Goal: Task Accomplishment & Management: Use online tool/utility

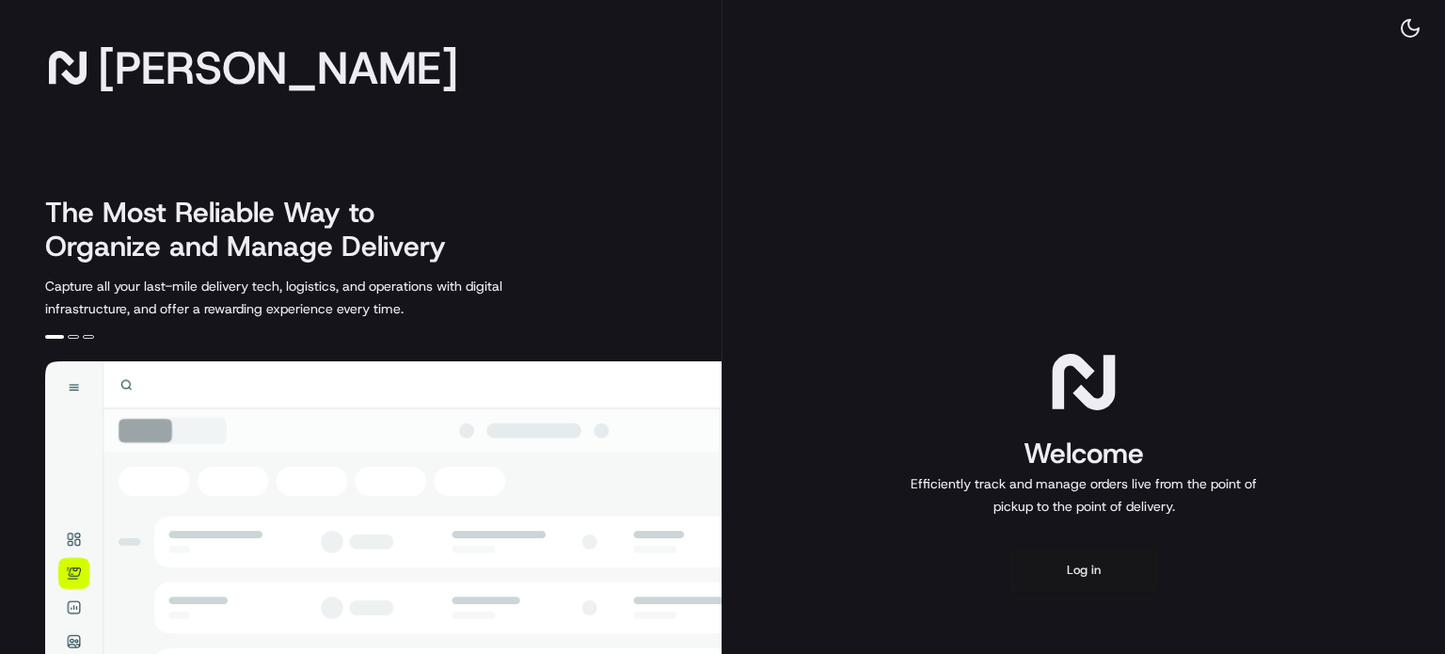
click at [1032, 582] on button "Log in" at bounding box center [1084, 570] width 151 height 45
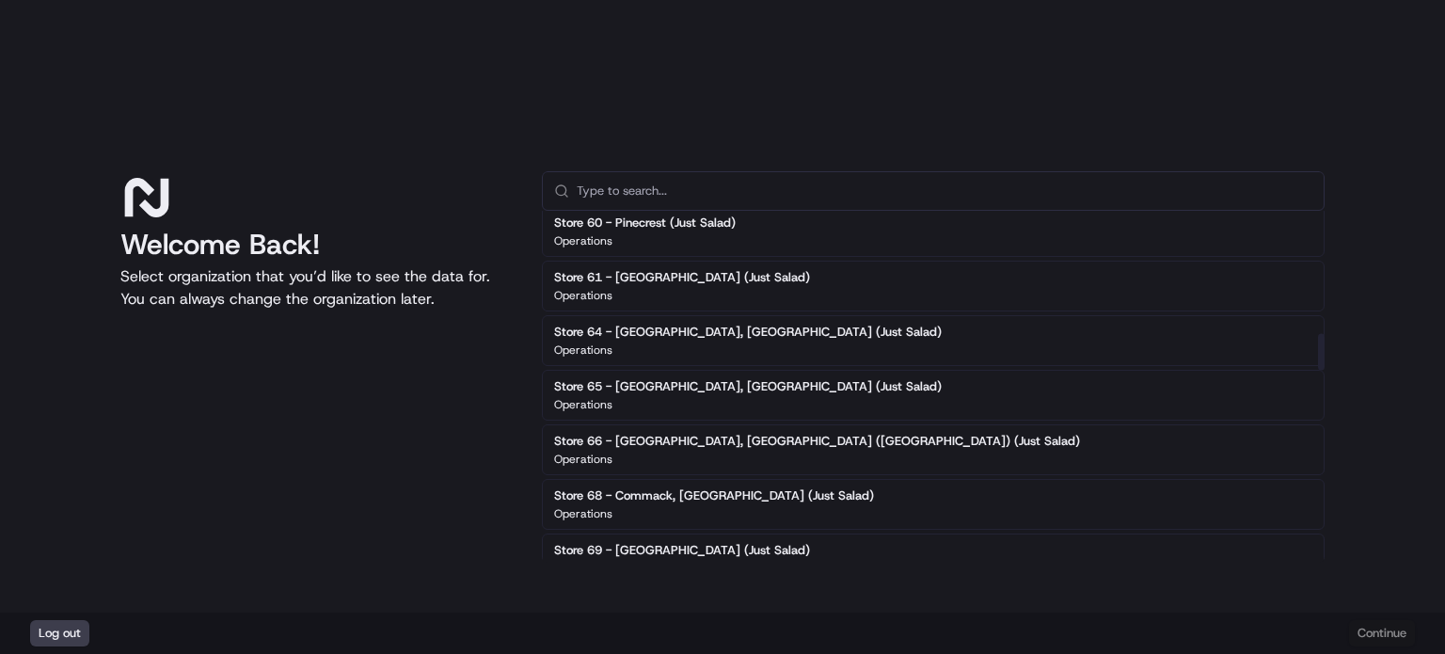
scroll to position [1180, 0]
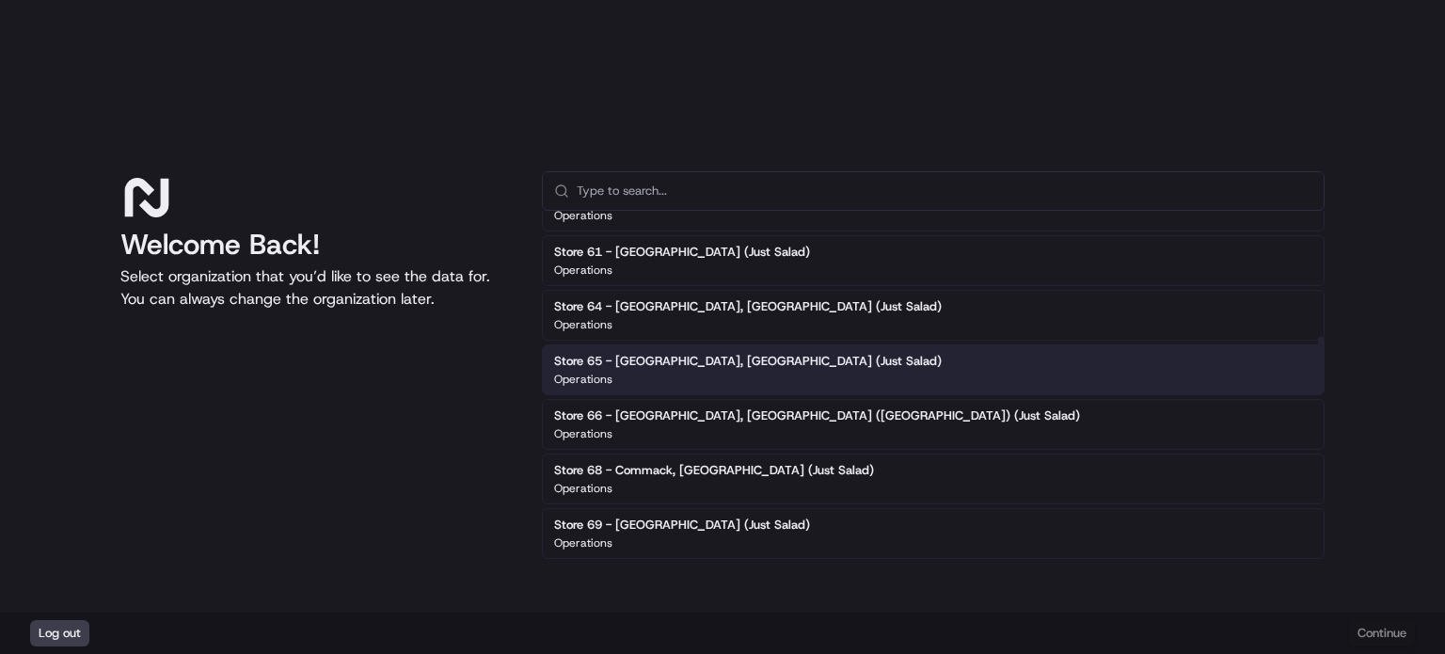
click at [779, 364] on div "Store 65 - [GEOGRAPHIC_DATA], [GEOGRAPHIC_DATA] (Just Salad) Operations" at bounding box center [933, 369] width 783 height 51
click at [1378, 630] on button "Continue" at bounding box center [1382, 633] width 66 height 26
